Goal: Task Accomplishment & Management: Complete application form

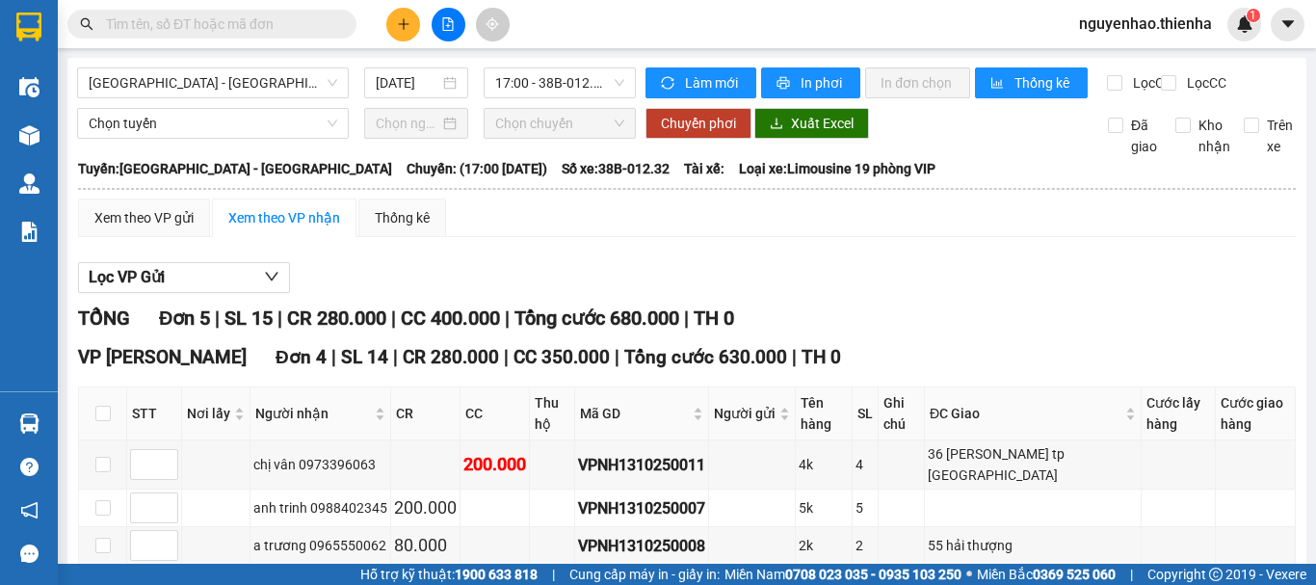
click at [277, 98] on div "[GEOGRAPHIC_DATA] - [GEOGRAPHIC_DATA] [DATE] 17:00 - 38B-012.32" at bounding box center [356, 82] width 559 height 31
click at [278, 89] on span "[GEOGRAPHIC_DATA] - [GEOGRAPHIC_DATA]" at bounding box center [213, 82] width 249 height 29
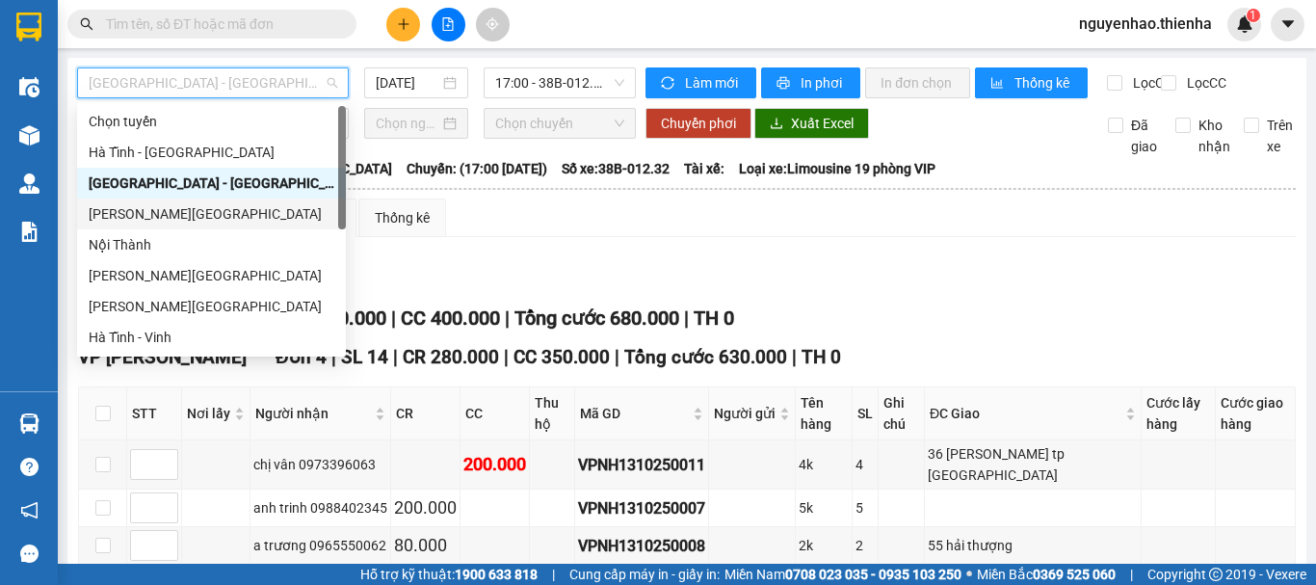
click at [172, 206] on div "[PERSON_NAME][GEOGRAPHIC_DATA]" at bounding box center [212, 213] width 246 height 21
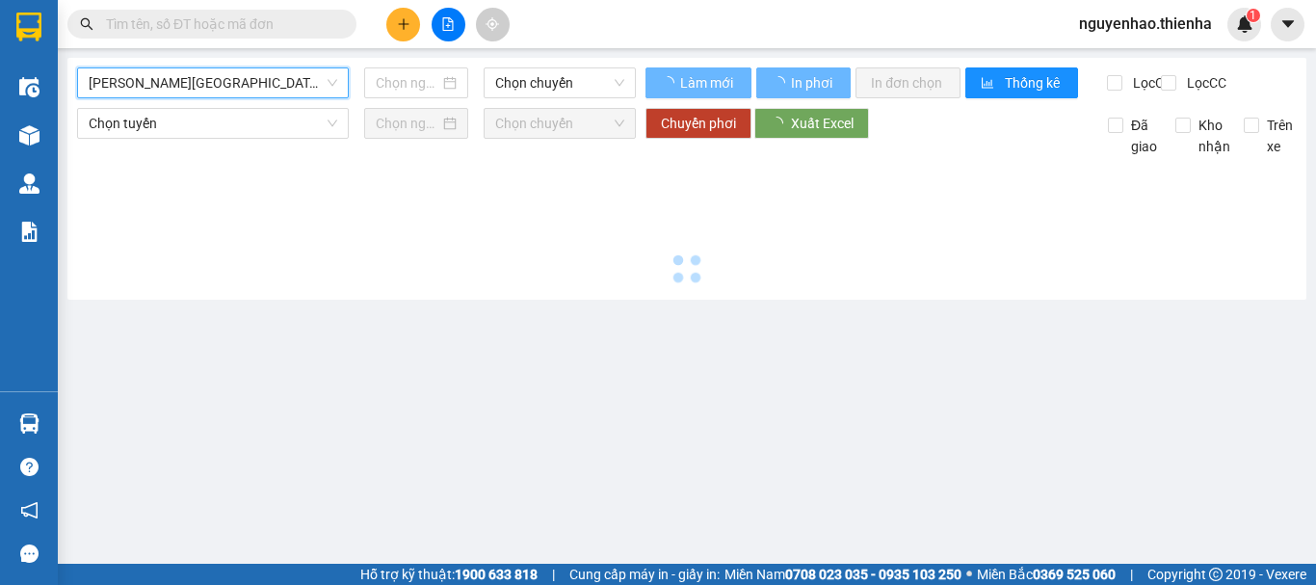
type input "[DATE]"
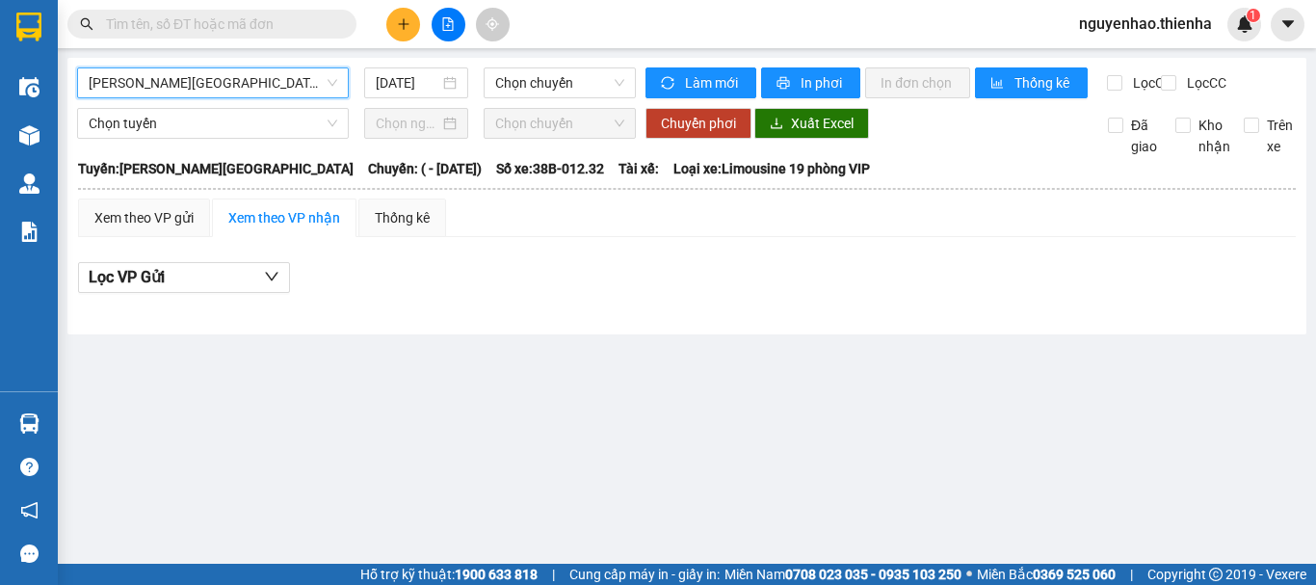
click at [232, 92] on span "[PERSON_NAME][GEOGRAPHIC_DATA]" at bounding box center [213, 82] width 249 height 29
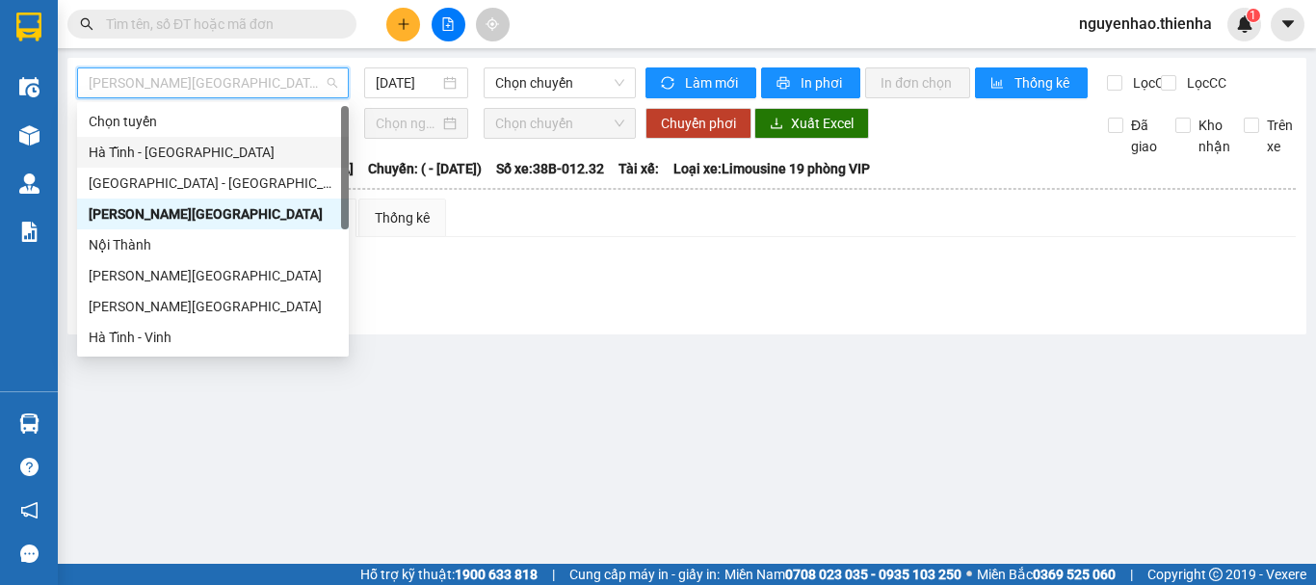
drag, startPoint x: 182, startPoint y: 149, endPoint x: 338, endPoint y: 108, distance: 161.4
click at [191, 152] on div "Hà Tĩnh - [GEOGRAPHIC_DATA]" at bounding box center [213, 152] width 249 height 21
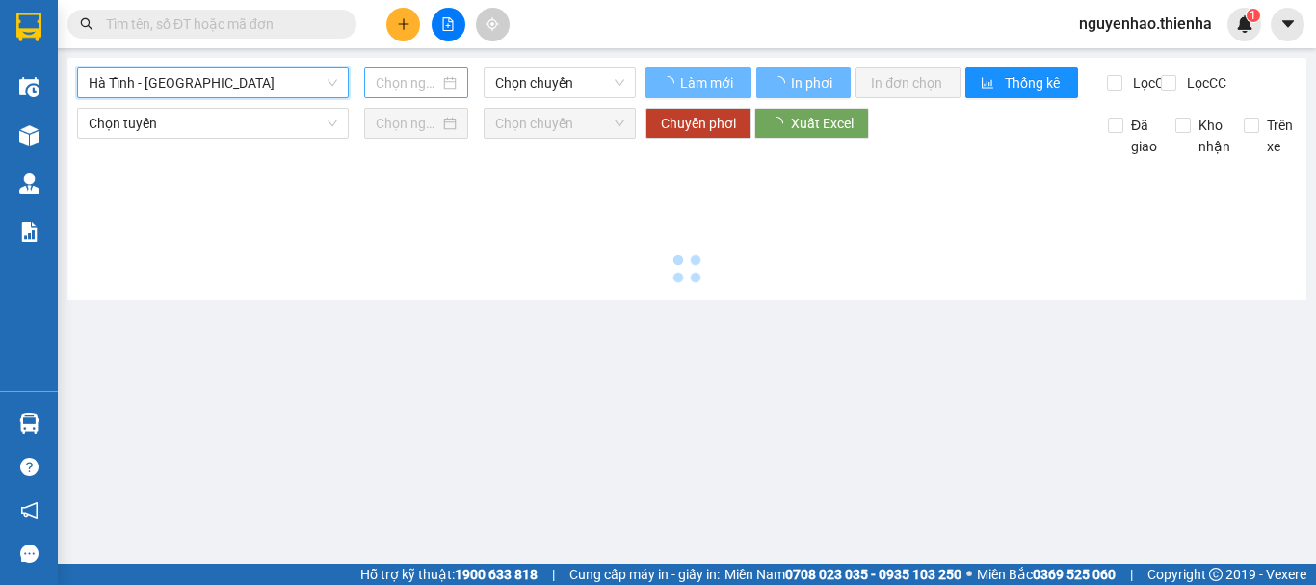
type input "[DATE]"
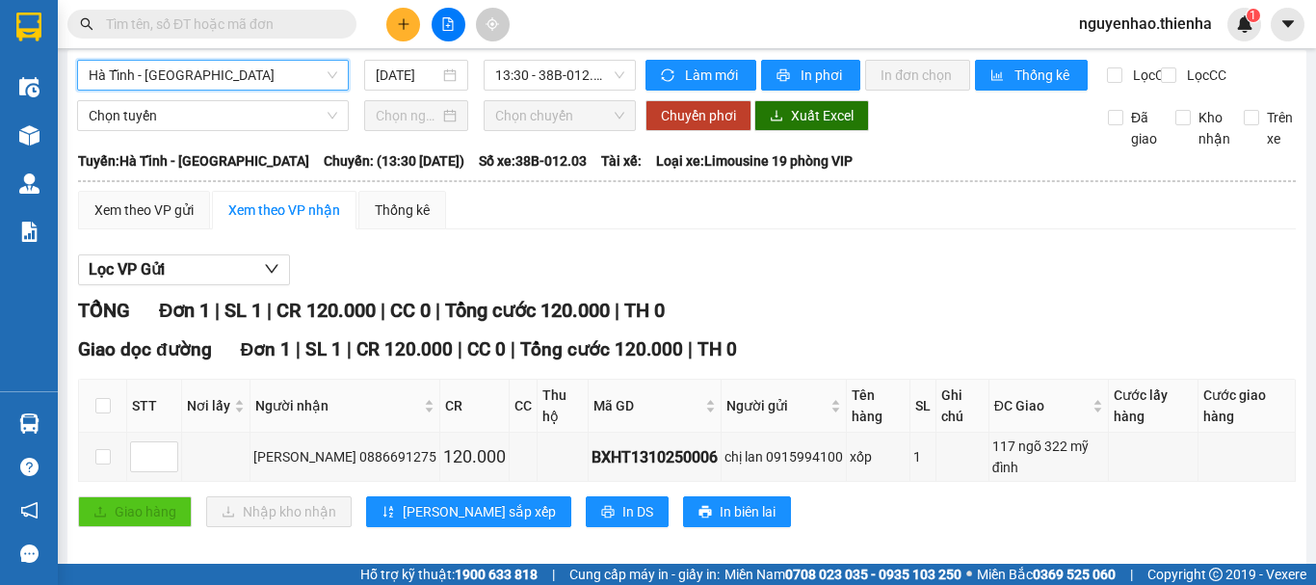
scroll to position [9, 0]
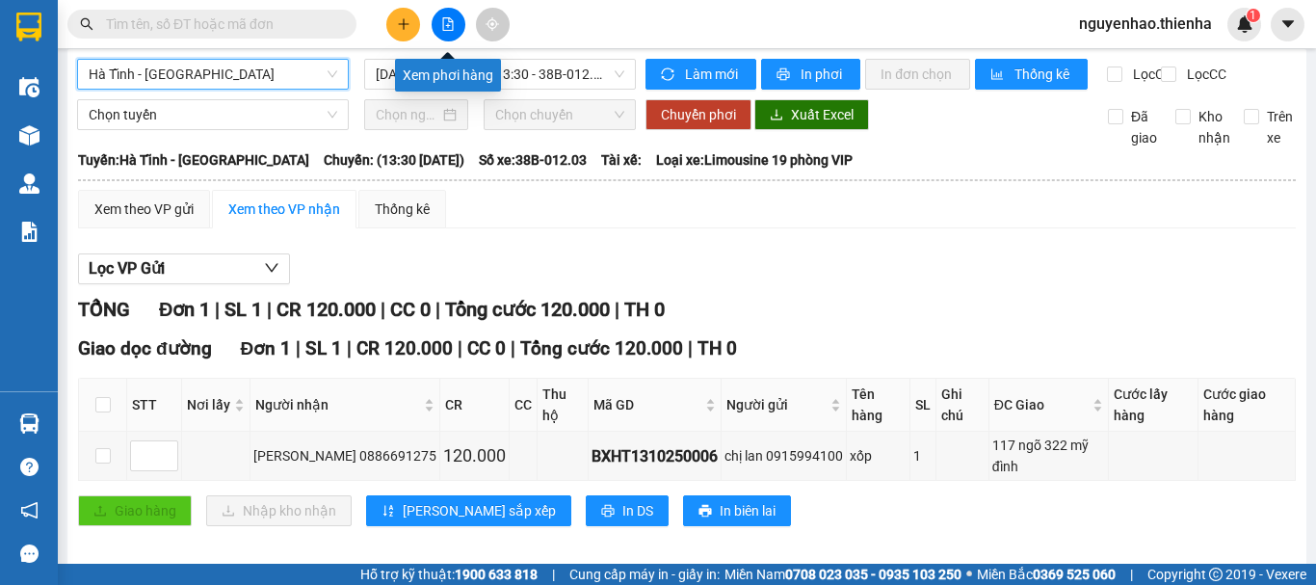
click at [447, 26] on icon "file-add" at bounding box center [448, 23] width 11 height 13
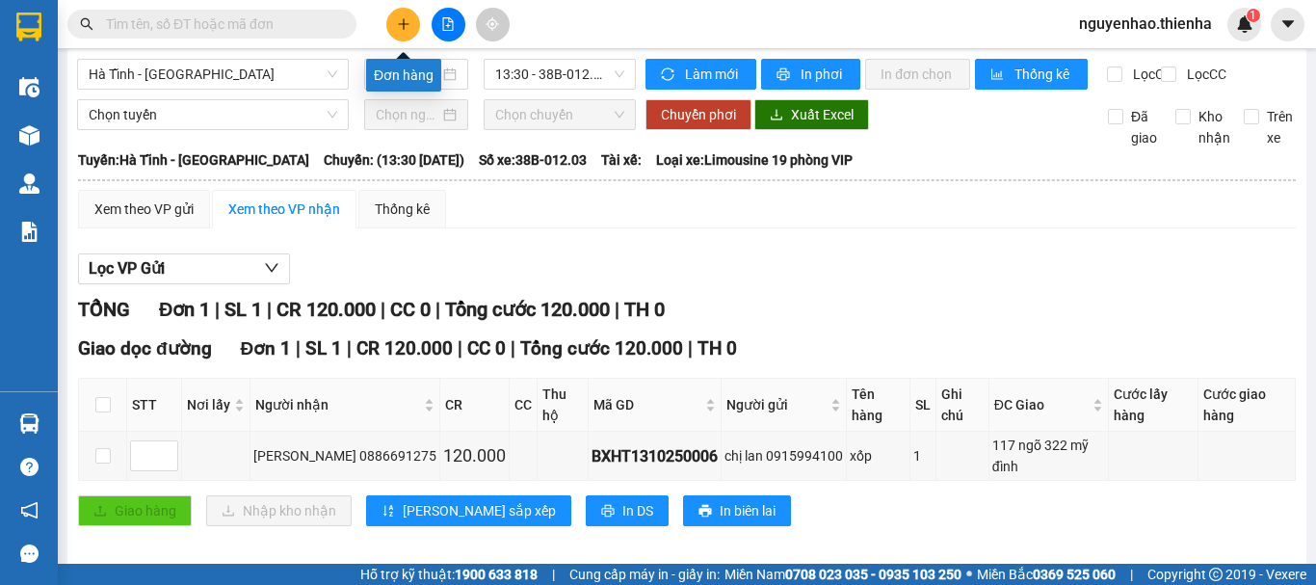
click at [397, 25] on icon "plus" at bounding box center [403, 23] width 13 height 13
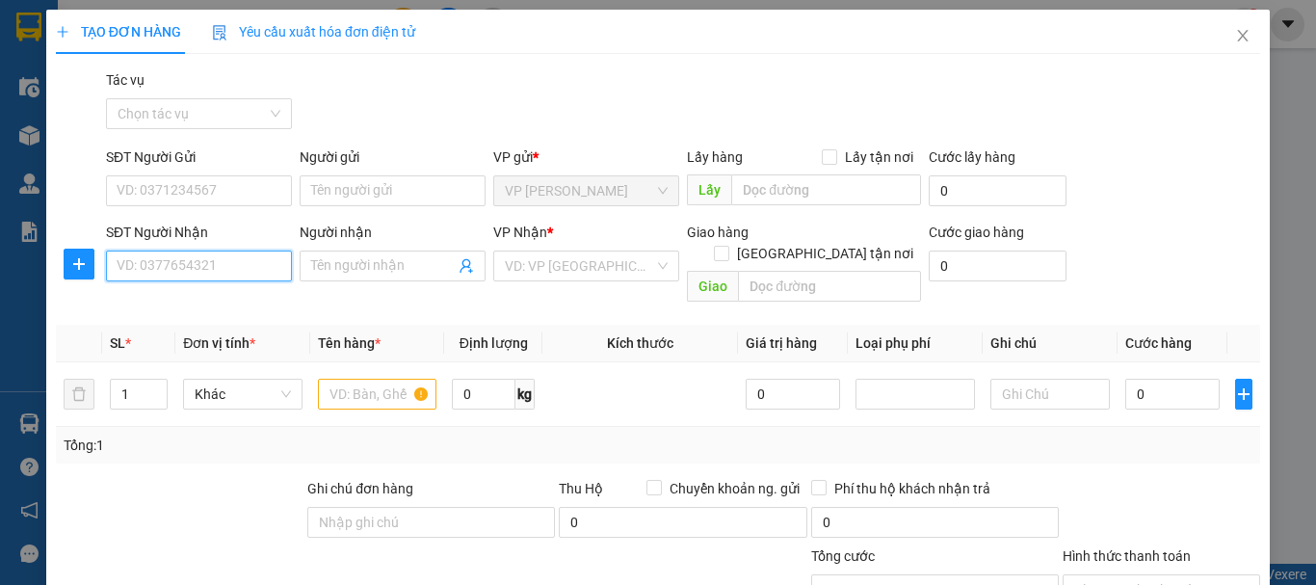
click at [211, 272] on input "SĐT Người Nhận" at bounding box center [199, 265] width 186 height 31
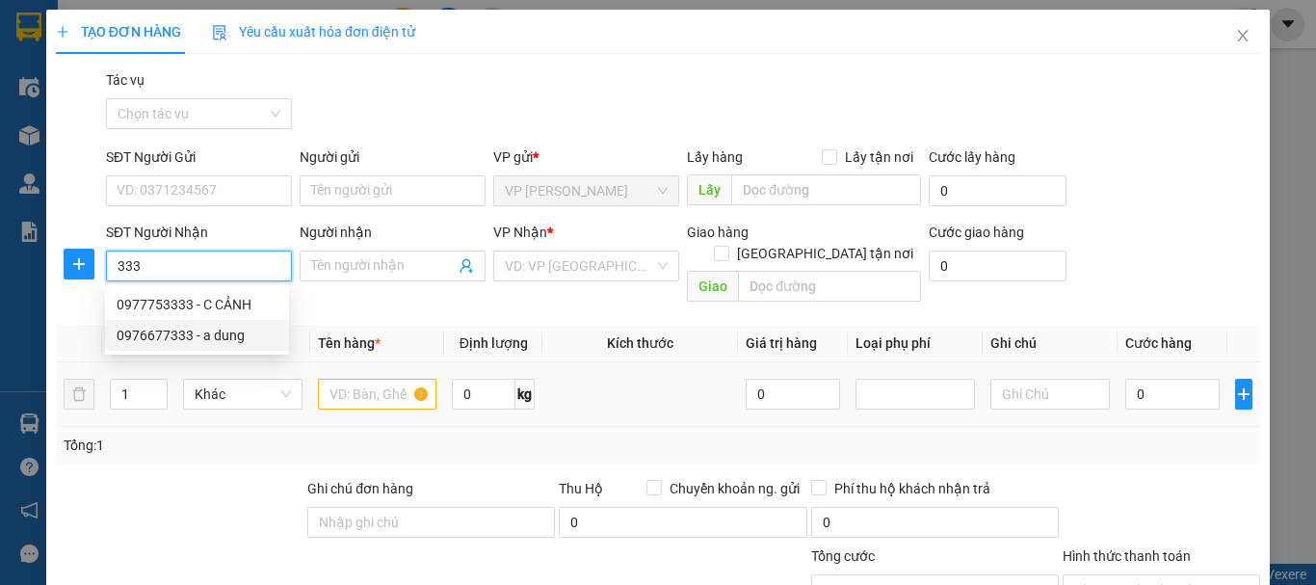
click at [192, 334] on div "0976677333 - a dung" at bounding box center [197, 335] width 161 height 21
type input "0976677333"
type input "a dung"
checkbox input "true"
type input "141 ha huy tap"
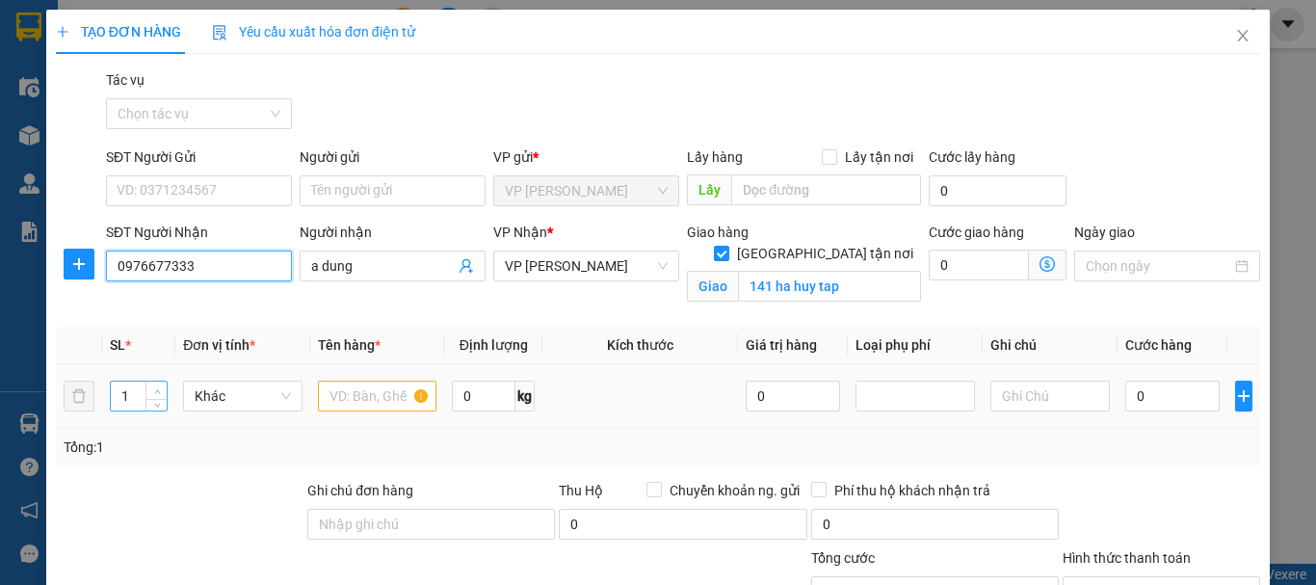
type input "0976677333"
click at [153, 385] on span "up" at bounding box center [157, 391] width 12 height 12
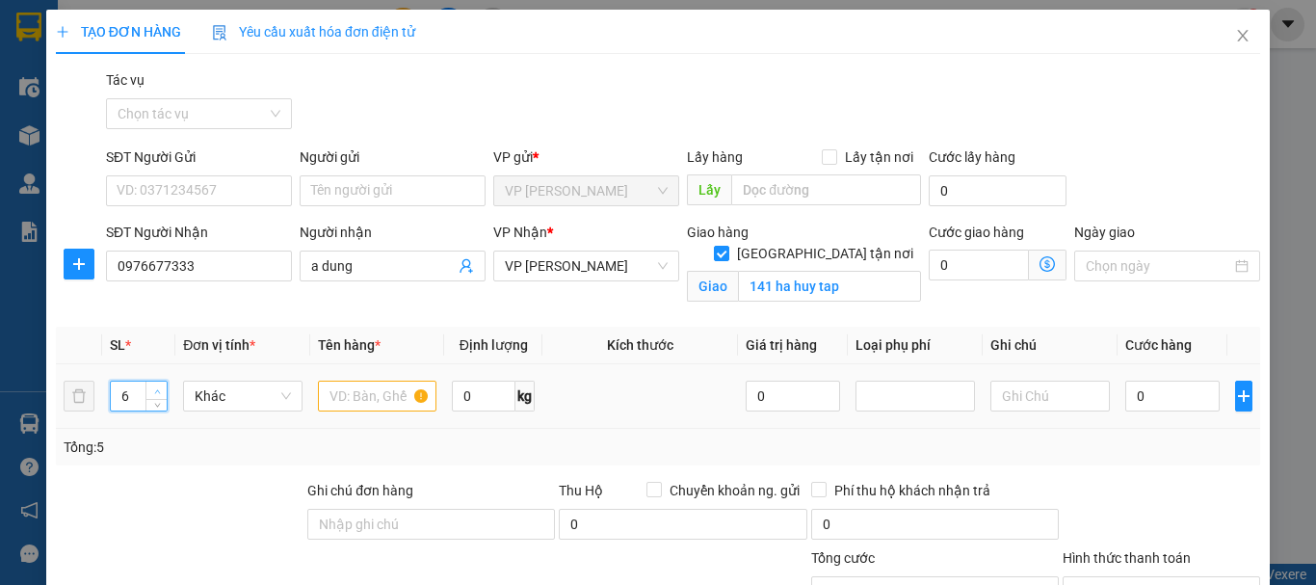
click at [153, 385] on span "up" at bounding box center [157, 391] width 12 height 12
type input "7"
click at [153, 385] on span "up" at bounding box center [157, 391] width 12 height 12
click at [356, 391] on input "text" at bounding box center [377, 395] width 119 height 31
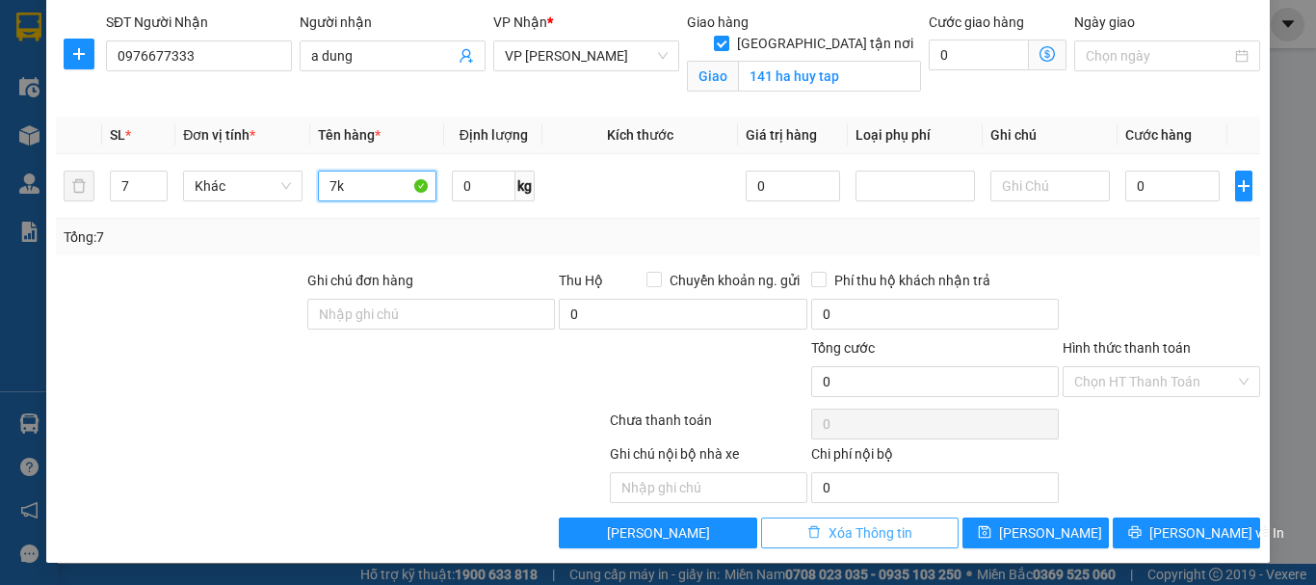
scroll to position [211, 0]
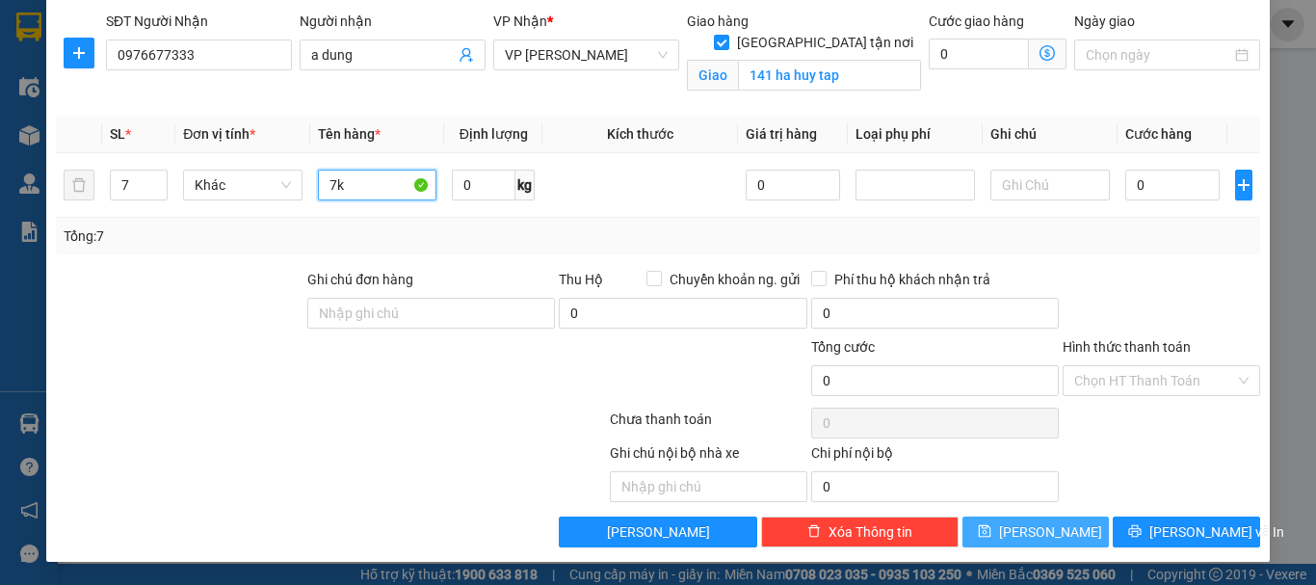
type input "7k"
click at [996, 526] on button "[PERSON_NAME]" at bounding box center [1035, 531] width 147 height 31
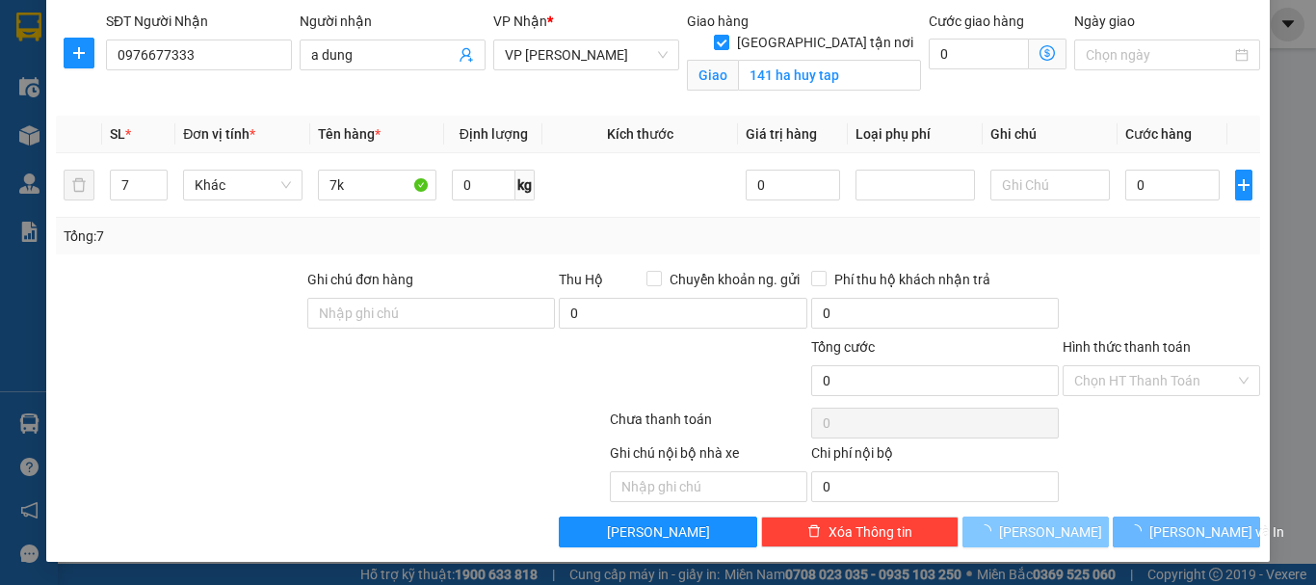
checkbox input "false"
type input "1"
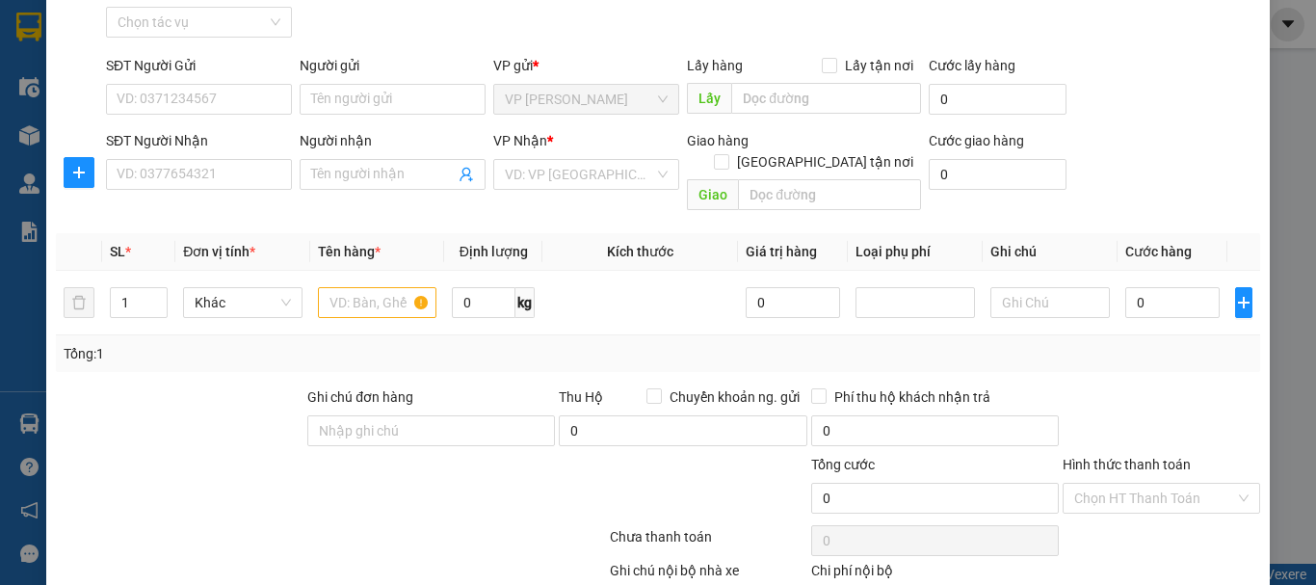
scroll to position [0, 0]
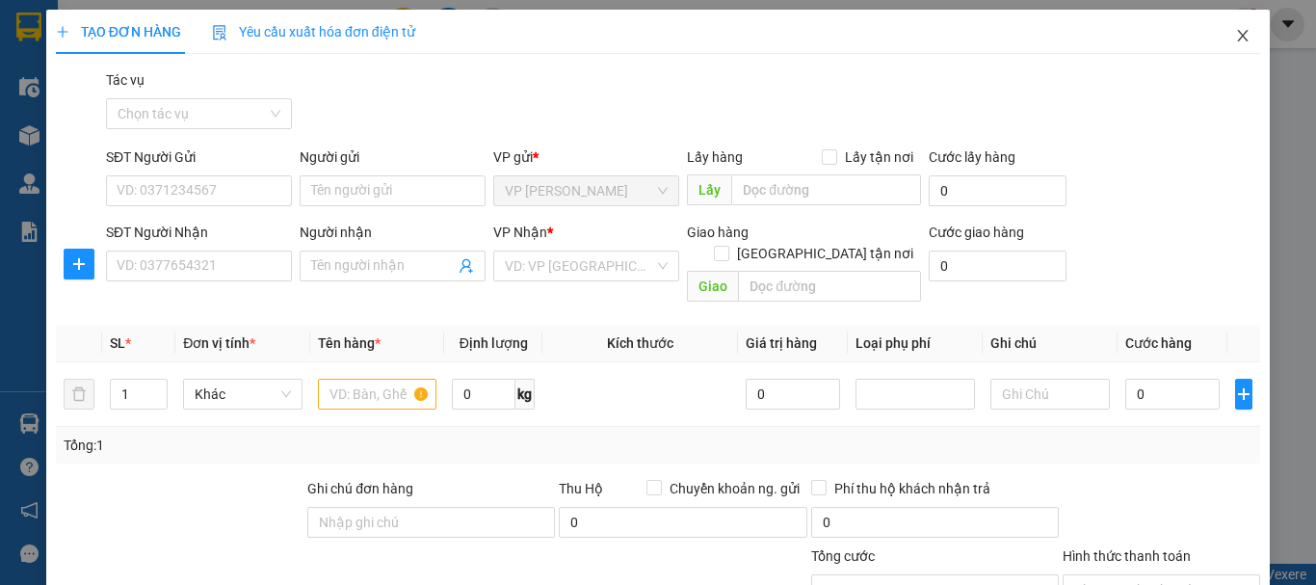
click at [1235, 39] on icon "close" at bounding box center [1242, 35] width 15 height 15
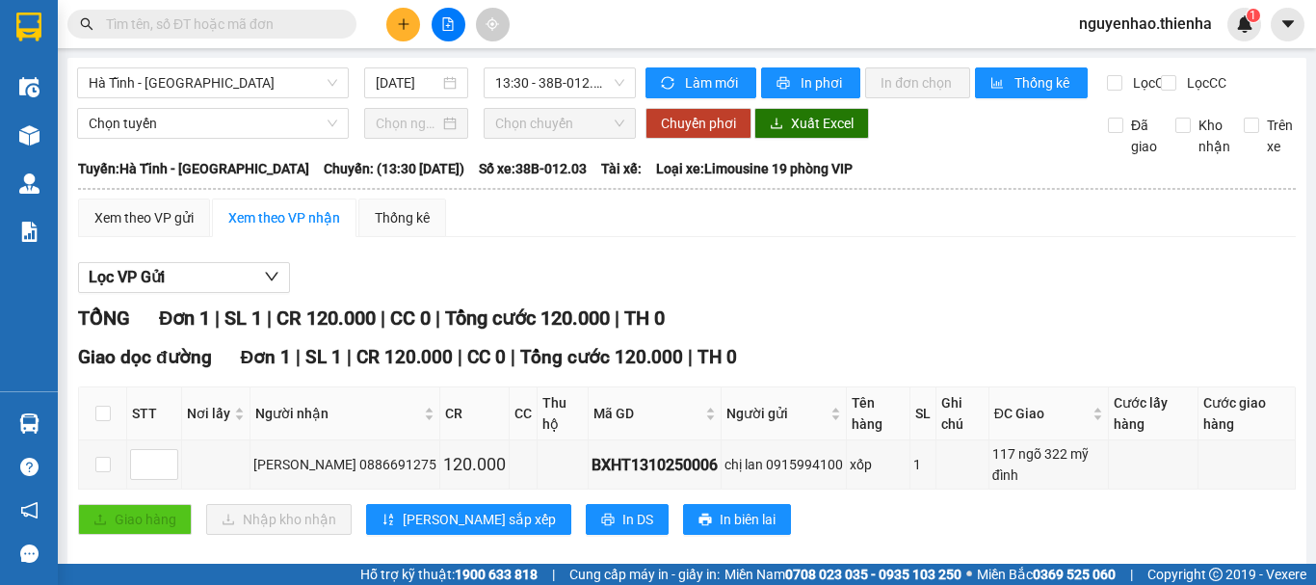
scroll to position [9, 0]
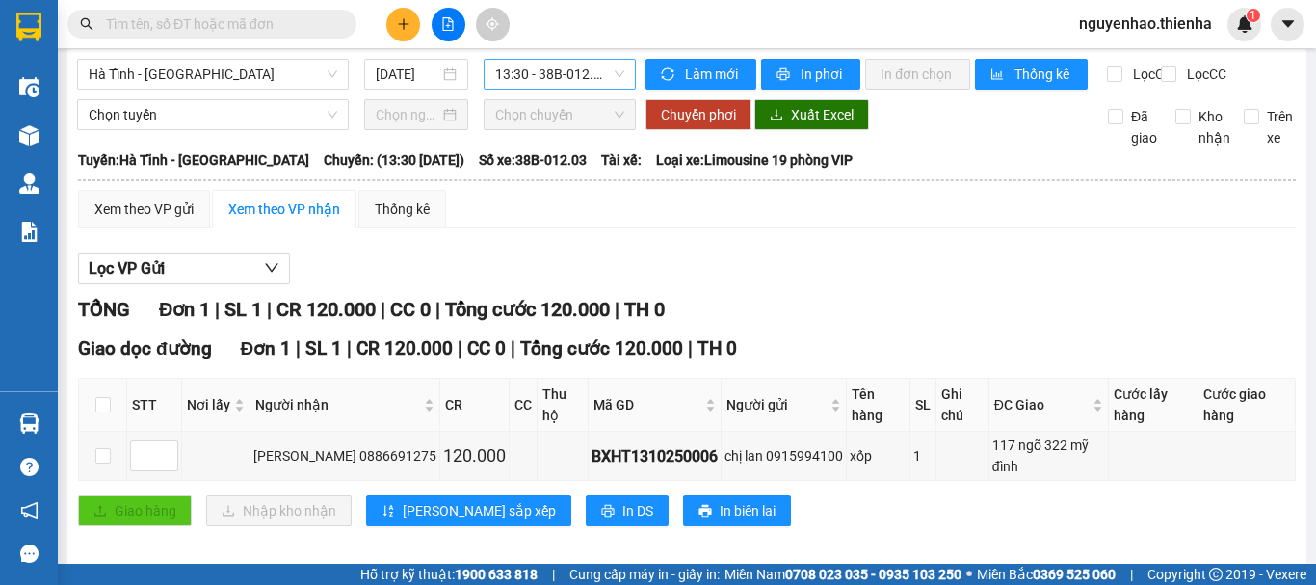
click at [589, 76] on span "13:30 - 38B-012.03" at bounding box center [559, 74] width 129 height 29
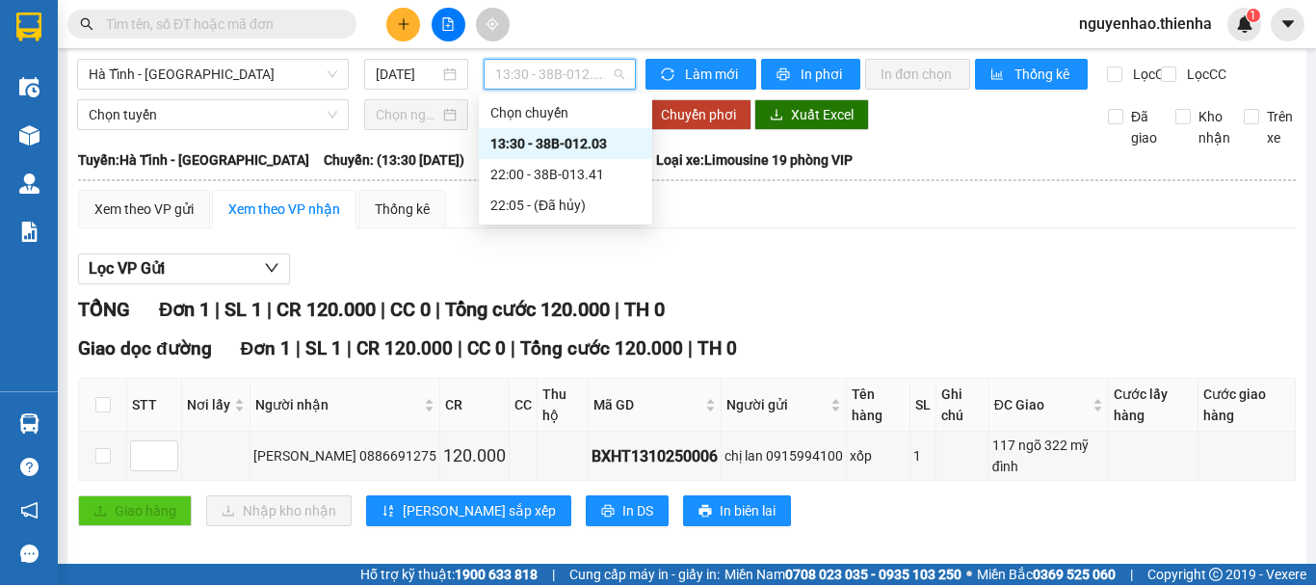
click at [583, 144] on div "13:30 - 38B-012.03" at bounding box center [565, 143] width 150 height 21
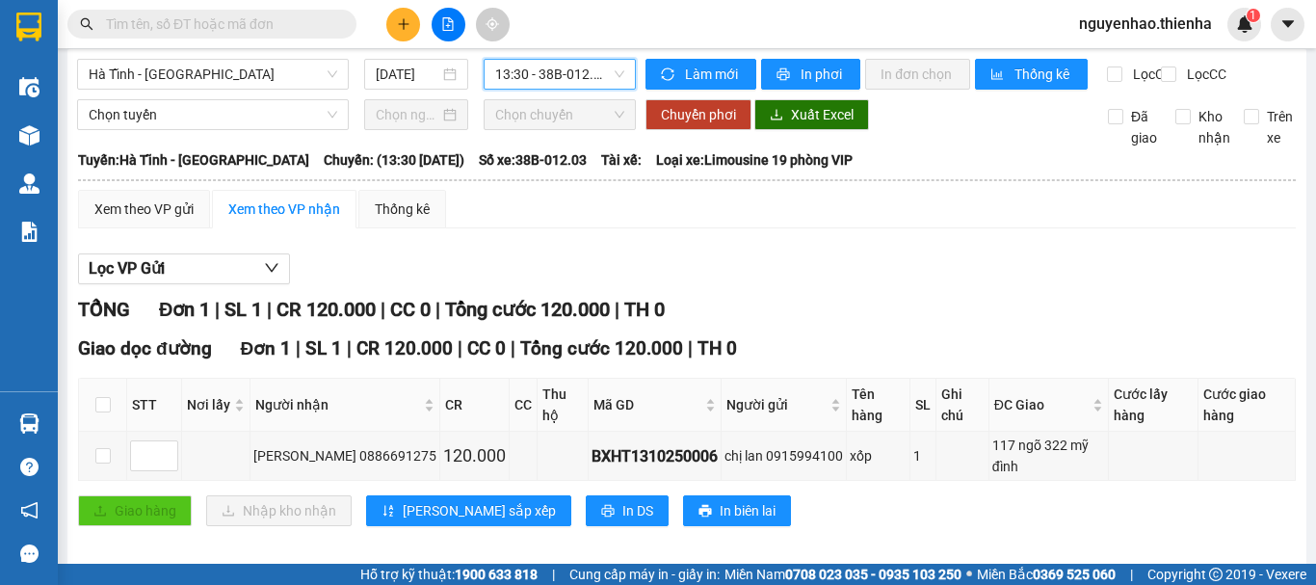
click at [257, 18] on input "text" at bounding box center [219, 23] width 227 height 21
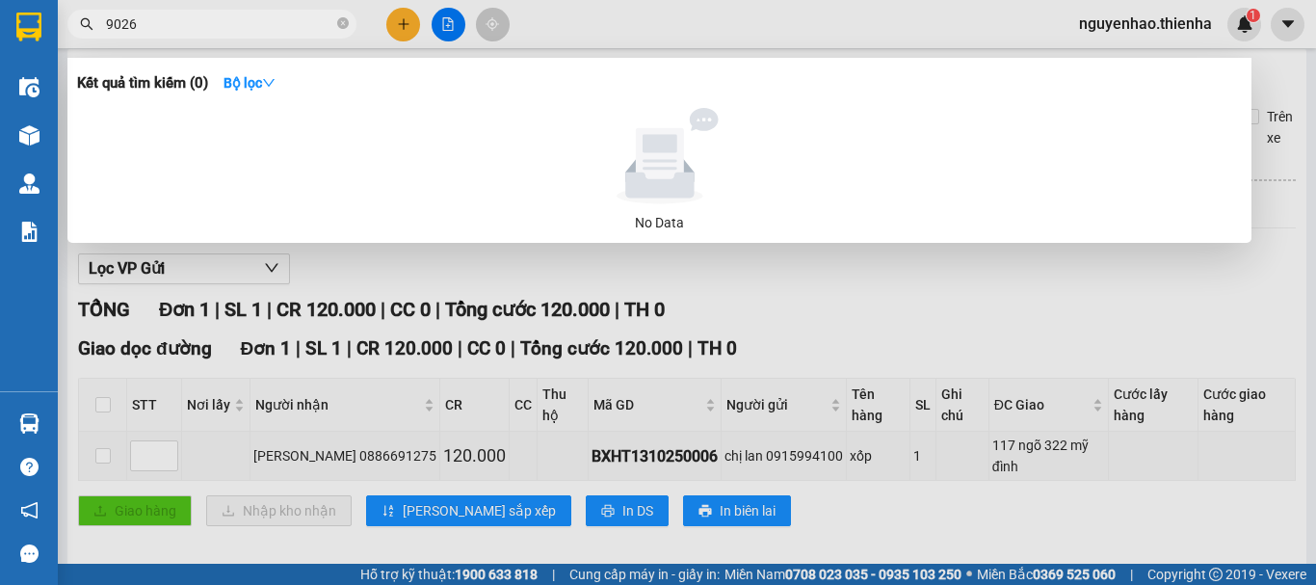
type input "9026"
click at [828, 292] on div at bounding box center [658, 292] width 1316 height 585
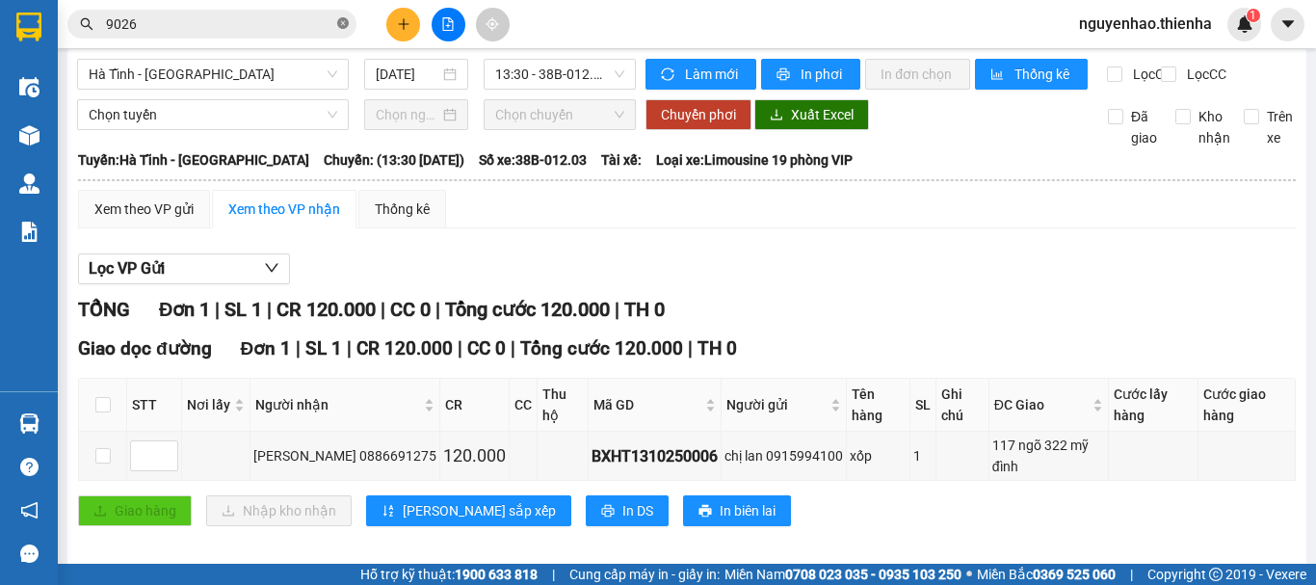
click at [346, 26] on icon "close-circle" at bounding box center [343, 23] width 12 height 12
click at [249, 22] on input "text" at bounding box center [219, 23] width 227 height 21
